Goal: Task Accomplishment & Management: Manage account settings

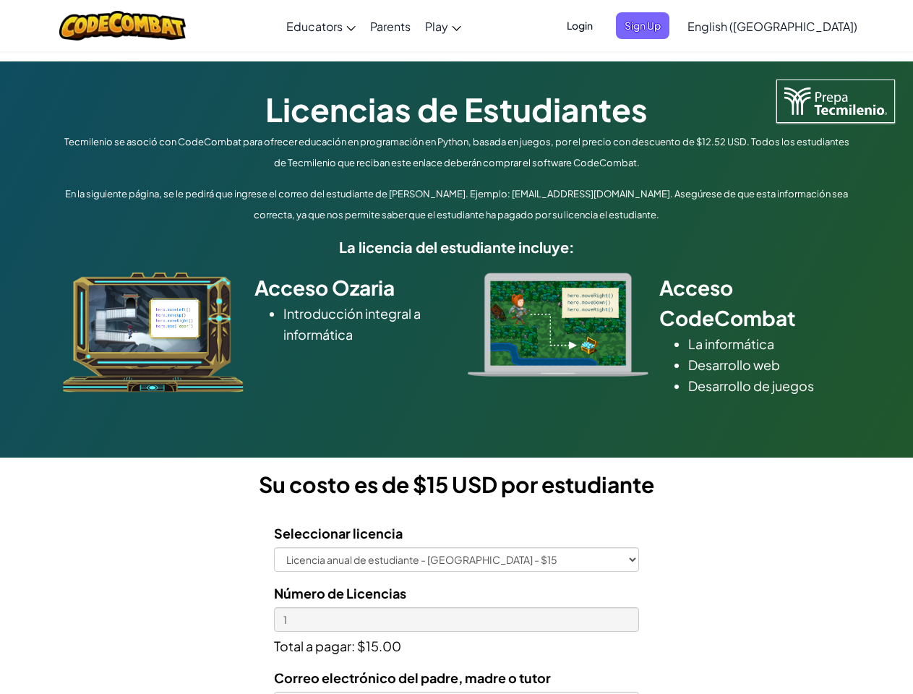
click at [457, 347] on div at bounding box center [558, 325] width 203 height 104
click at [602, 25] on span "Login" at bounding box center [579, 25] width 43 height 27
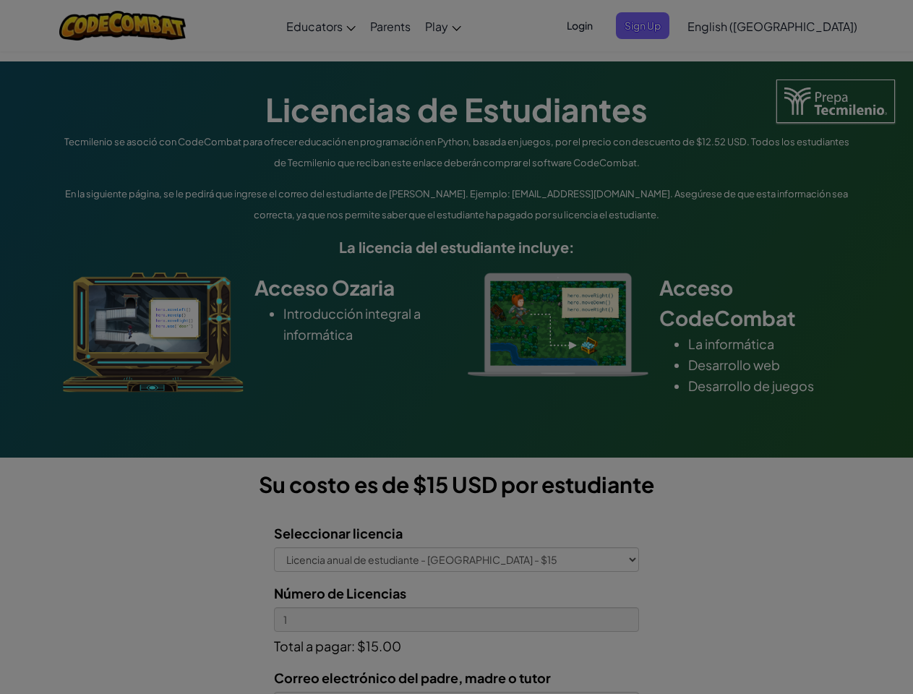
click at [0, 0] on input "Email or Username :" at bounding box center [0, 0] width 0 height 0
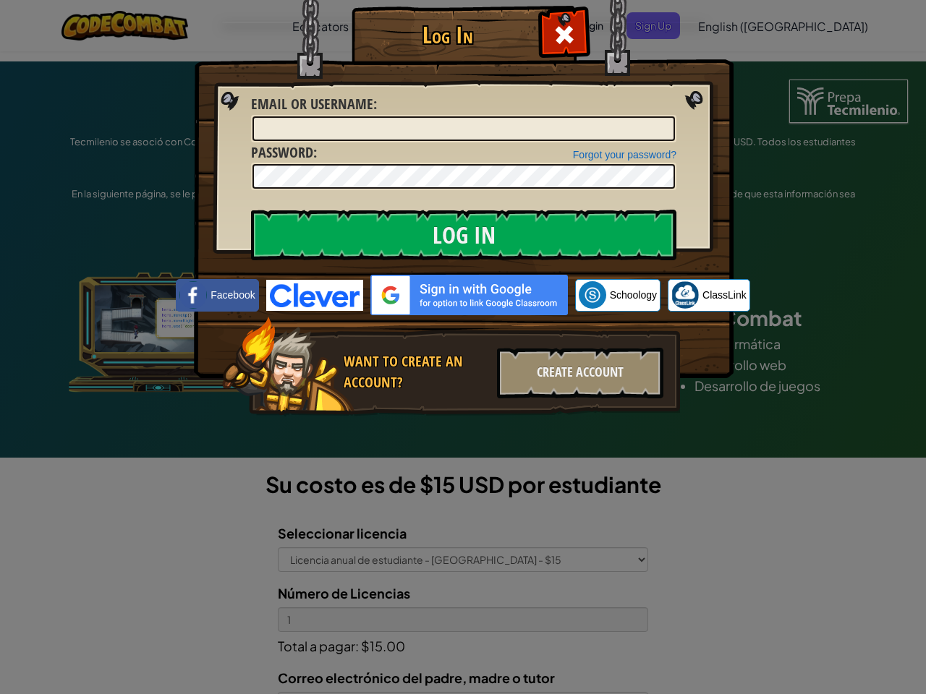
click at [731, 25] on div "Log In Unknown Error Email or Username : Forgot your password? Password : Log I…" at bounding box center [463, 347] width 926 height 694
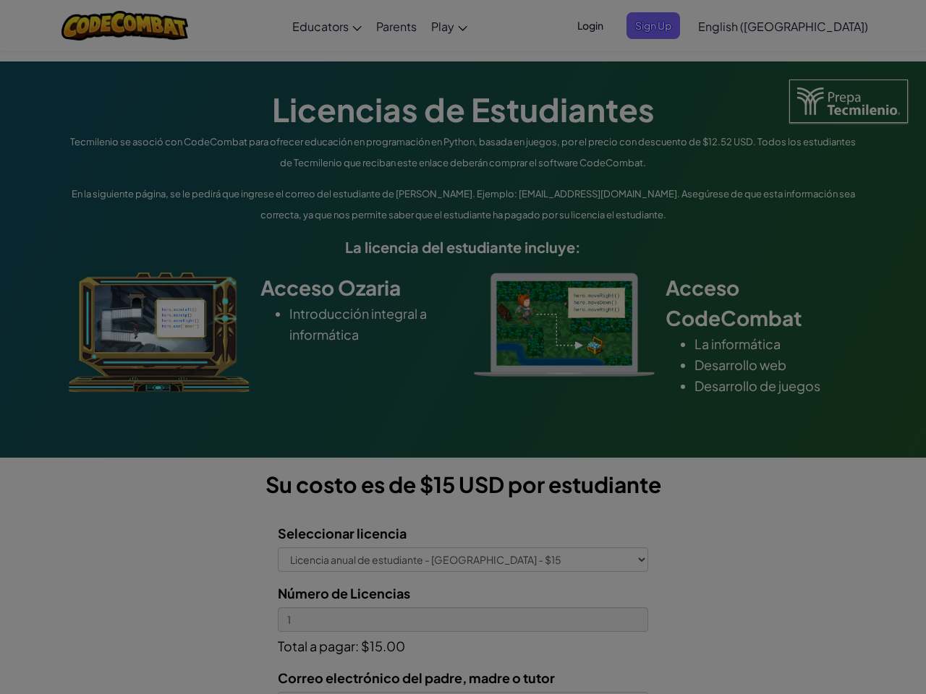
click at [731, 25] on div "Log In Unknown Error Email or Username : Forgot your password? Password : Log I…" at bounding box center [463, 347] width 926 height 694
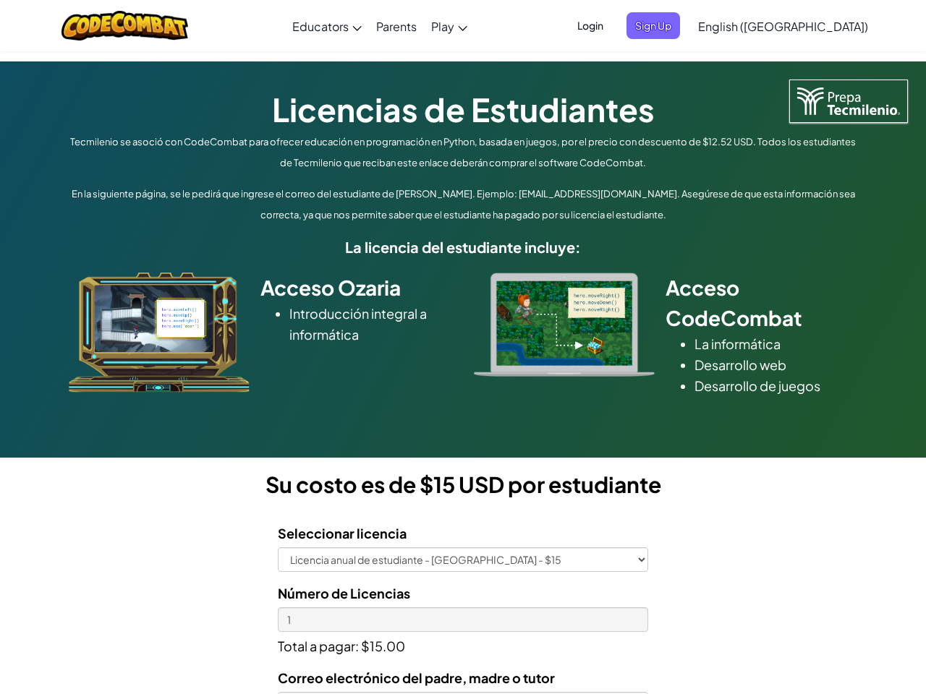
click at [809, 26] on div at bounding box center [463, 347] width 926 height 694
